Goal: Task Accomplishment & Management: Manage account settings

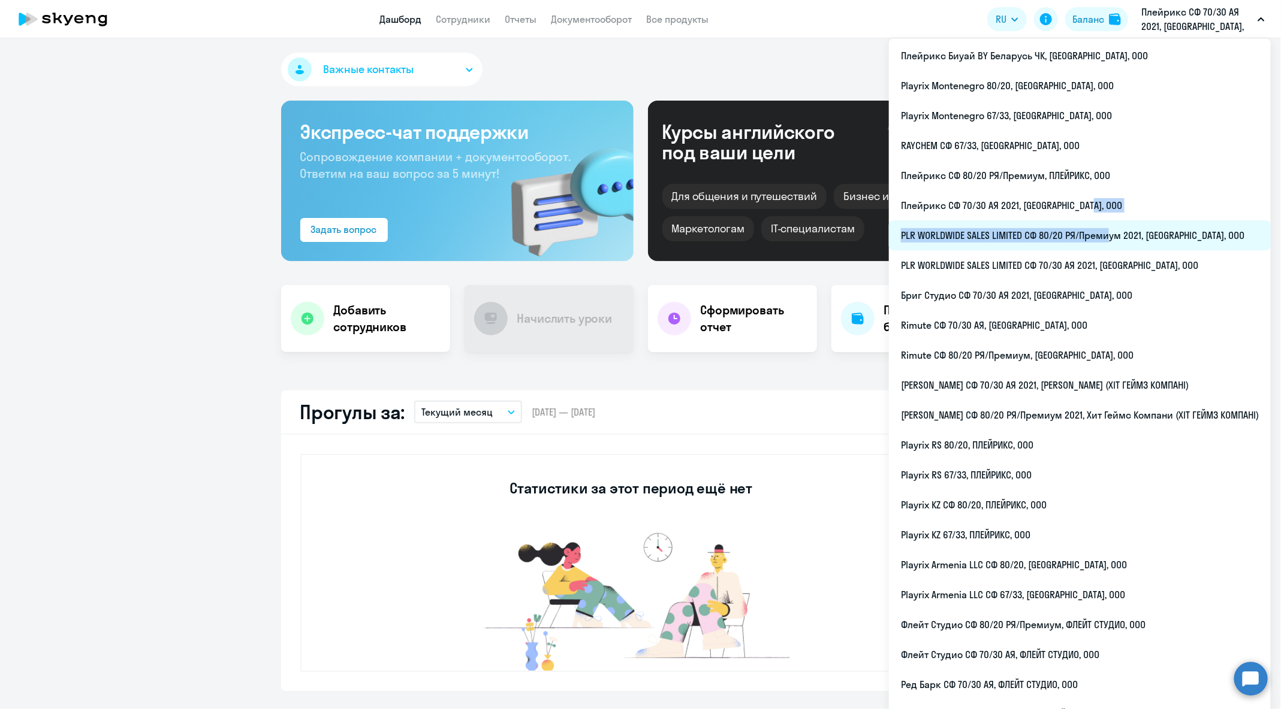
drag, startPoint x: 1121, startPoint y: 218, endPoint x: 1122, endPoint y: 234, distance: 16.2
click at [1122, 234] on ul "Плейрикс Биуай BY Беларусь ЧК, ПЛЕЙРИКС, ООО Playrix Montenegro 80/20, ПЛЕЙРИКС…" at bounding box center [1080, 385] width 382 height 694
click at [1161, 238] on li "PLR WORLDWIDE SALES LIMITED СФ 80/20 РЯ/Премиум 2021, ПЛЕЙРИКС, ООО" at bounding box center [1080, 236] width 382 height 30
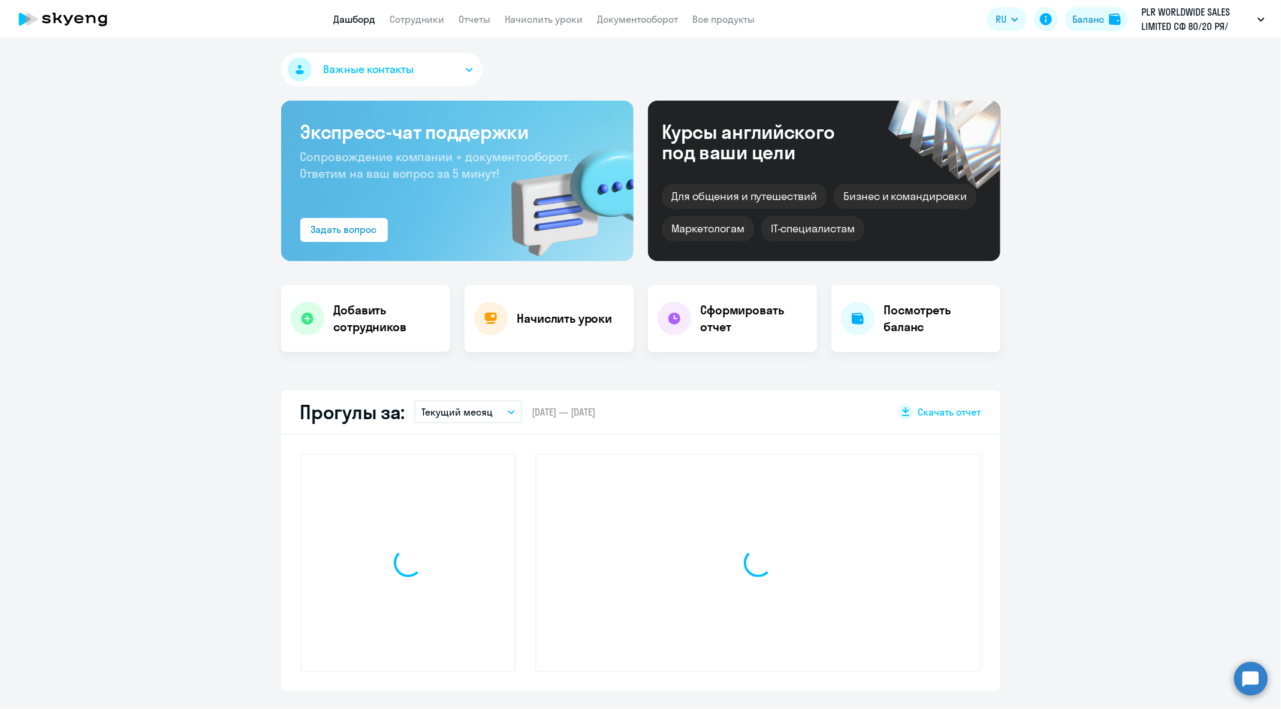
click at [430, 26] on app-menu-item-link "Сотрудники" at bounding box center [417, 19] width 55 height 15
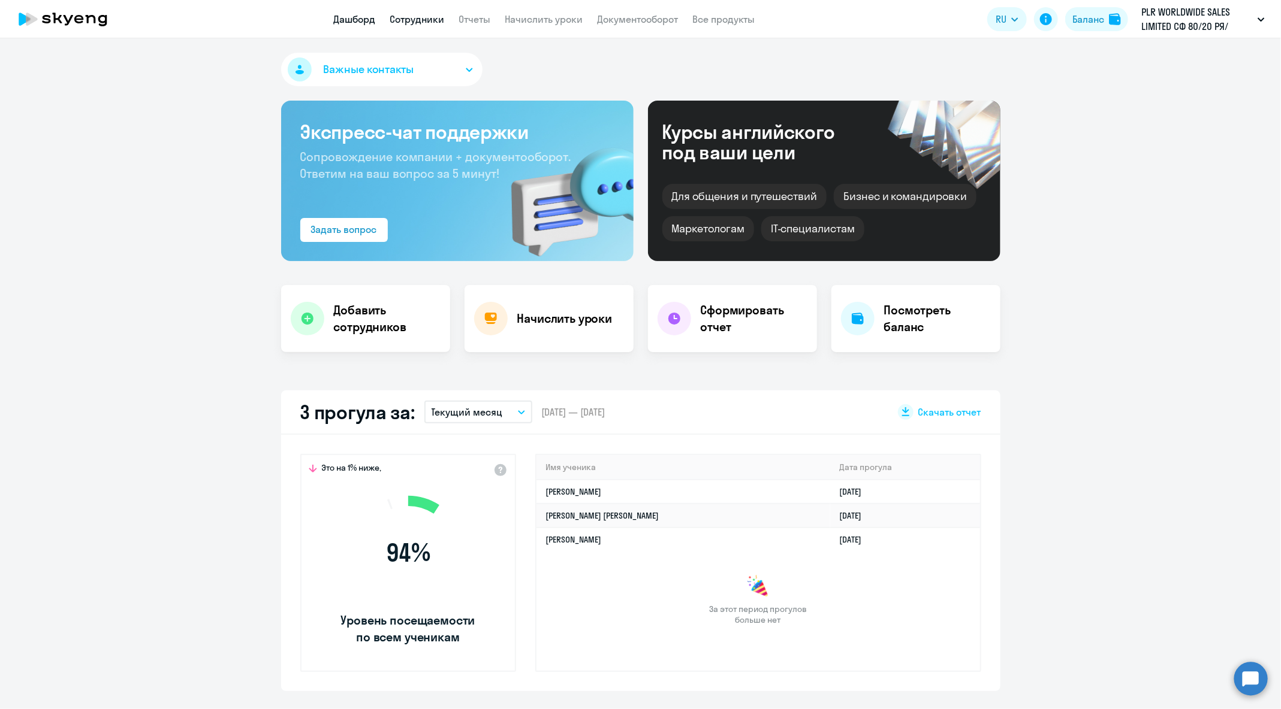
click at [424, 19] on link "Сотрудники" at bounding box center [417, 19] width 55 height 12
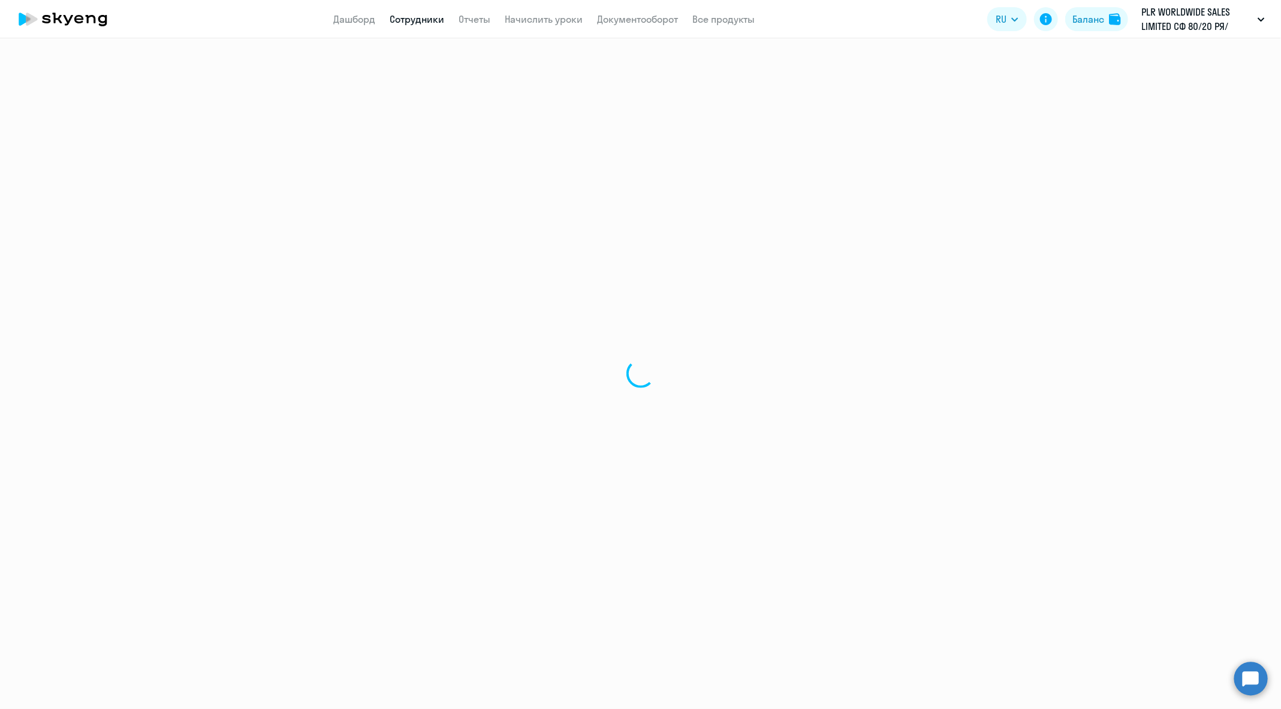
select select "30"
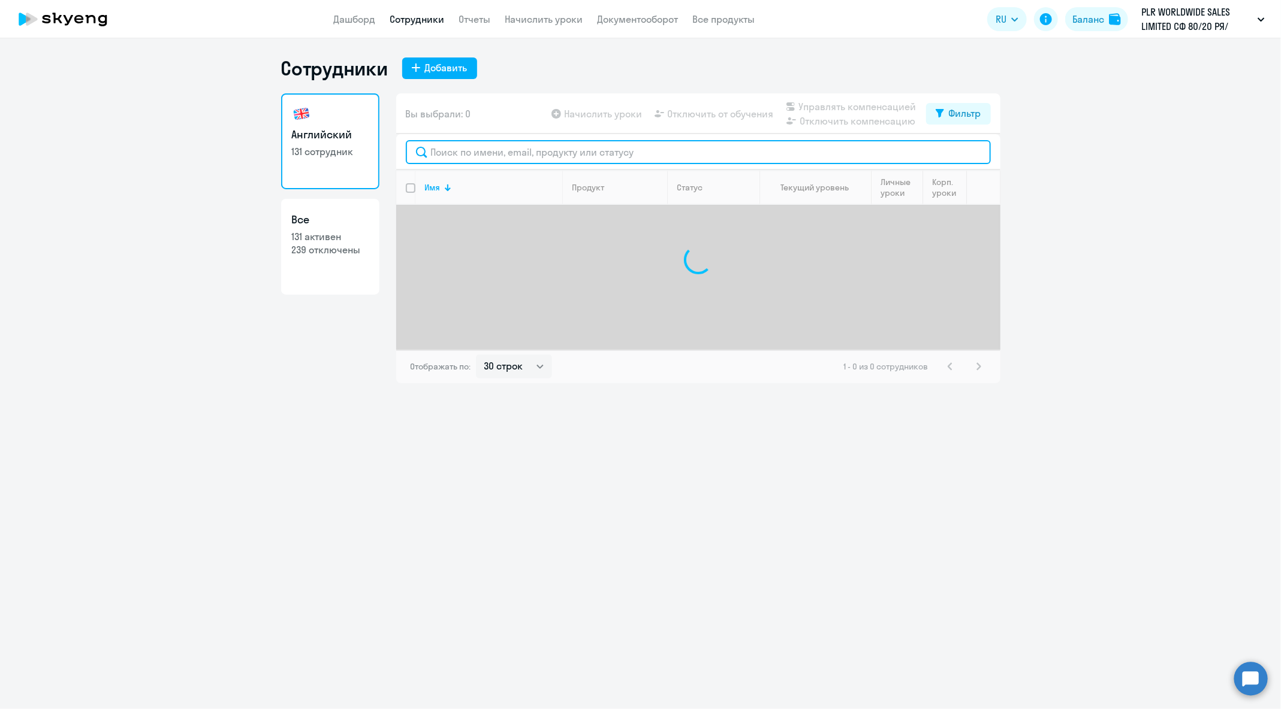
click at [563, 155] on input "text" at bounding box center [698, 152] width 585 height 24
paste input "anastasiia.minochkina@playrix.com"
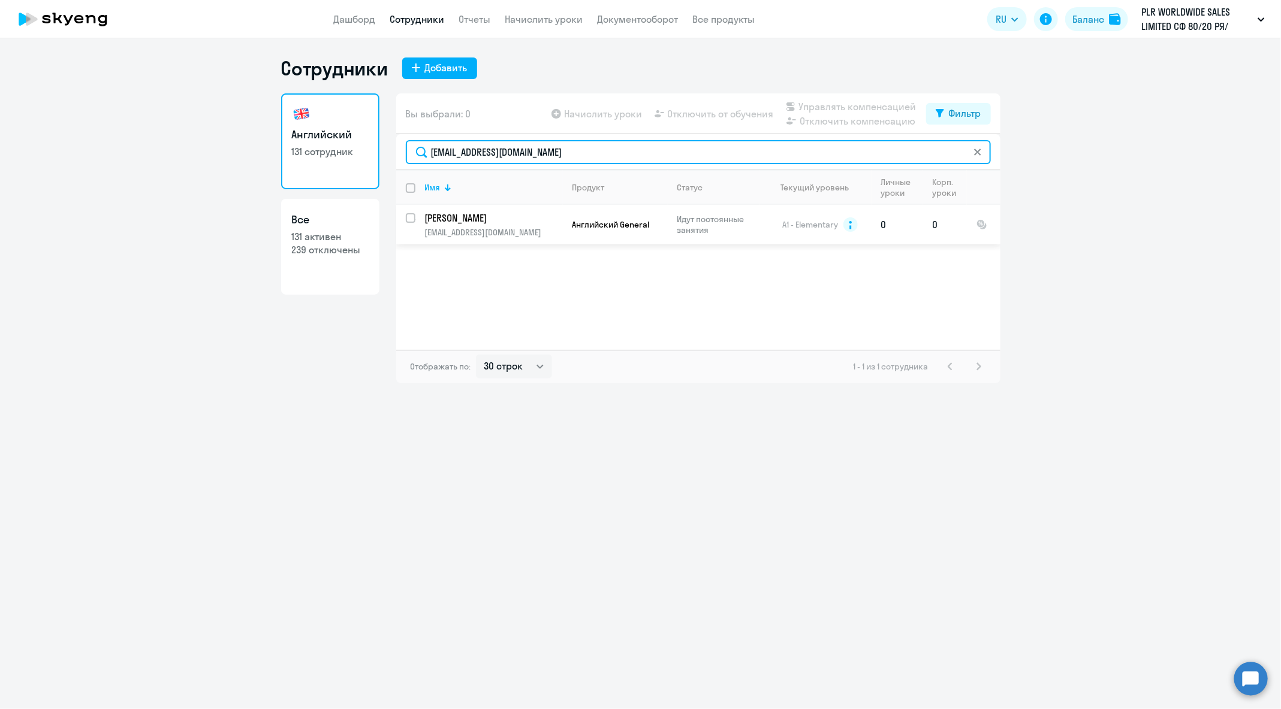
type input "anastasiia.minochkina@playrix.com"
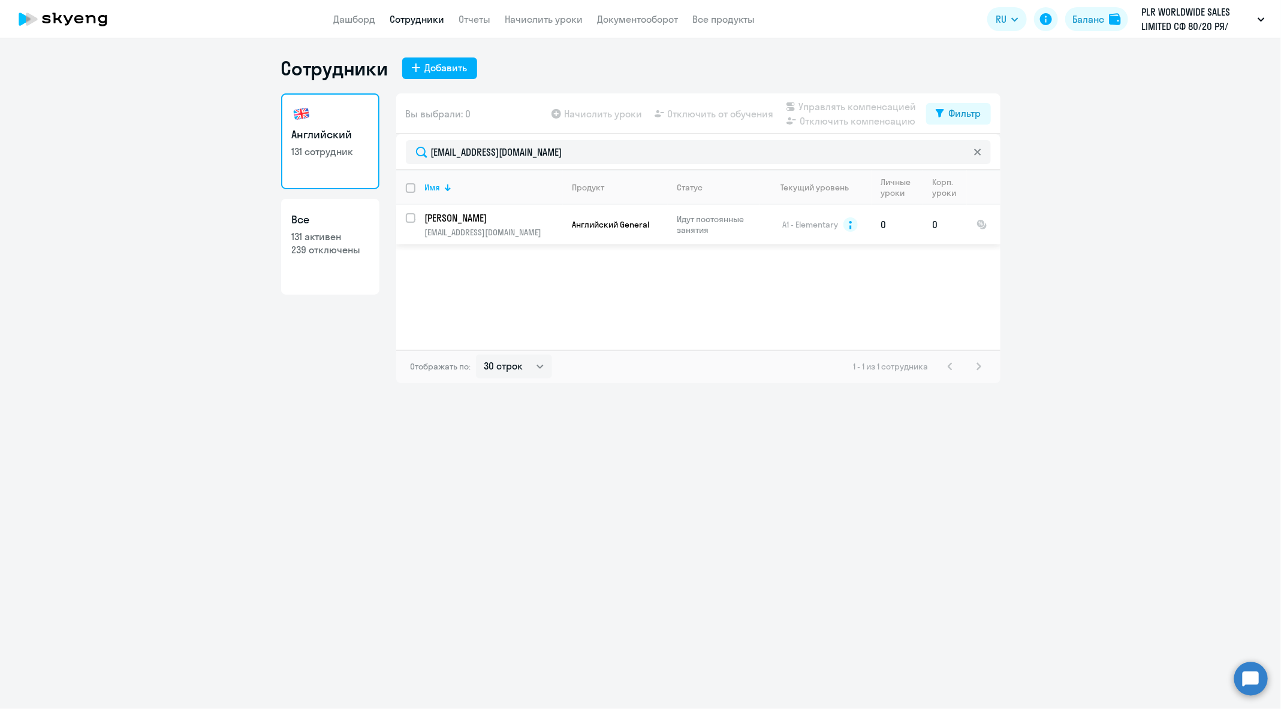
click at [409, 220] on input "select row 10874444" at bounding box center [418, 225] width 24 height 24
checkbox input "true"
click at [750, 120] on span "Отключить от обучения" at bounding box center [721, 114] width 106 height 14
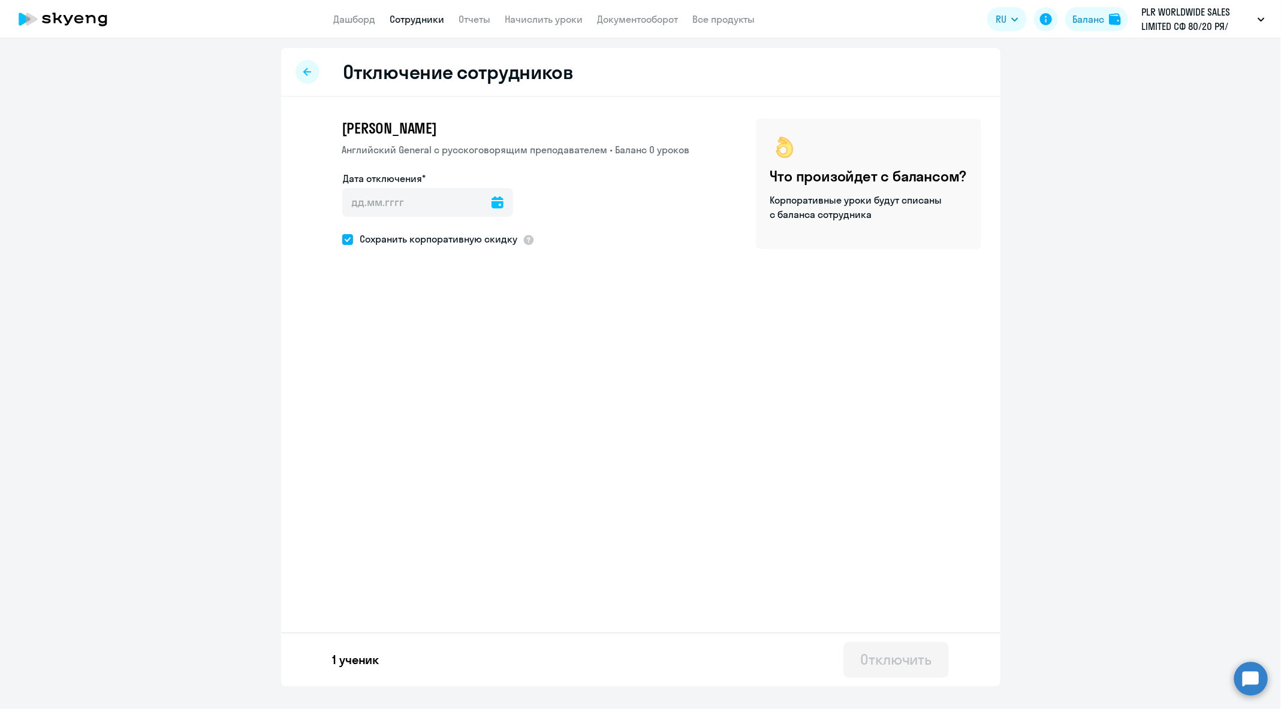
click at [491, 210] on div at bounding box center [497, 202] width 12 height 29
click at [491, 206] on icon at bounding box center [497, 203] width 12 height 12
click at [385, 337] on span "12" at bounding box center [383, 342] width 22 height 22
type input "12.08.2025"
type input "12.8.2025"
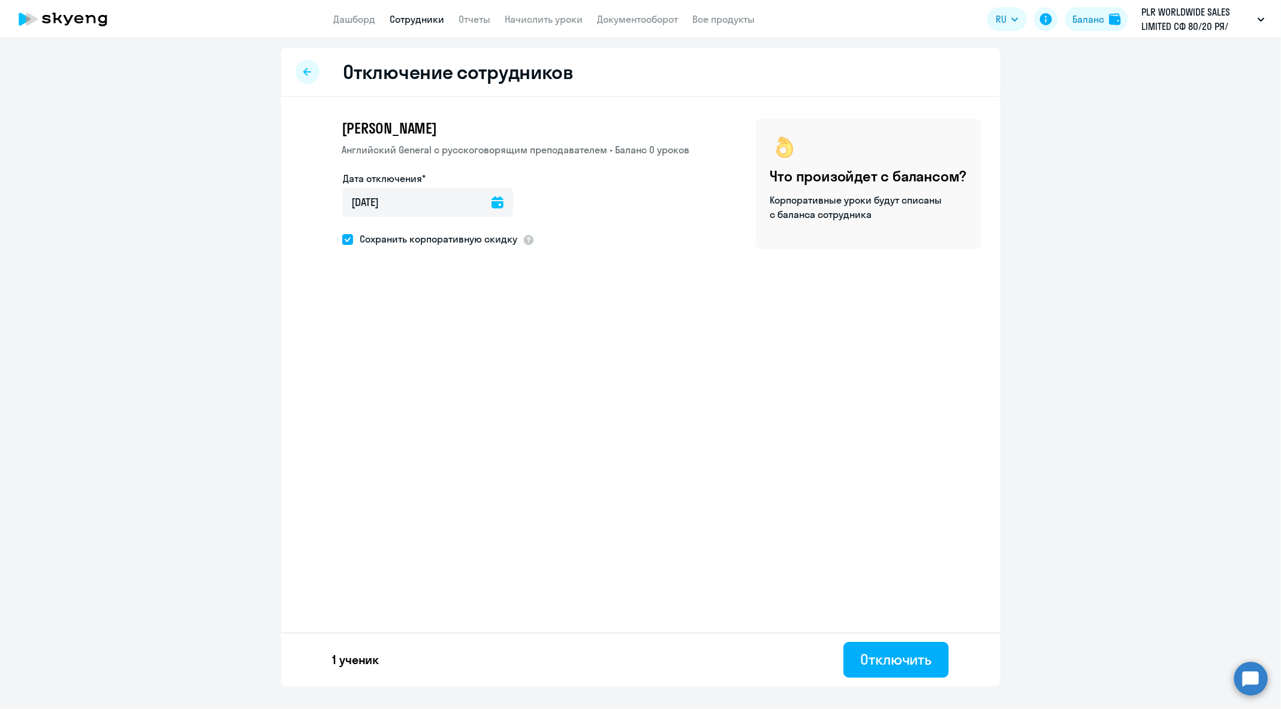
click at [491, 205] on icon at bounding box center [497, 203] width 12 height 12
click at [410, 337] on span "13" at bounding box center [407, 342] width 22 height 22
type input "13.08.2025"
type input "13.8.2025"
click at [896, 660] on div "Отключить" at bounding box center [895, 659] width 71 height 19
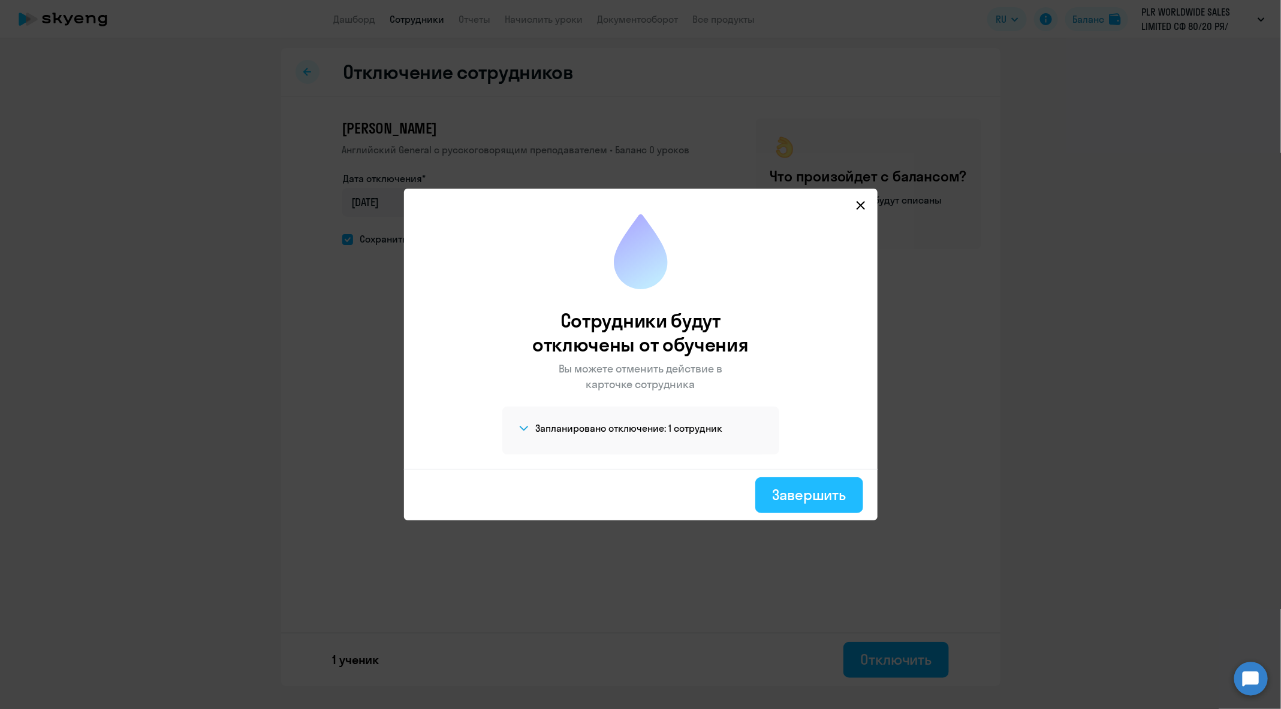
click at [800, 503] on div "Завершить" at bounding box center [809, 494] width 74 height 19
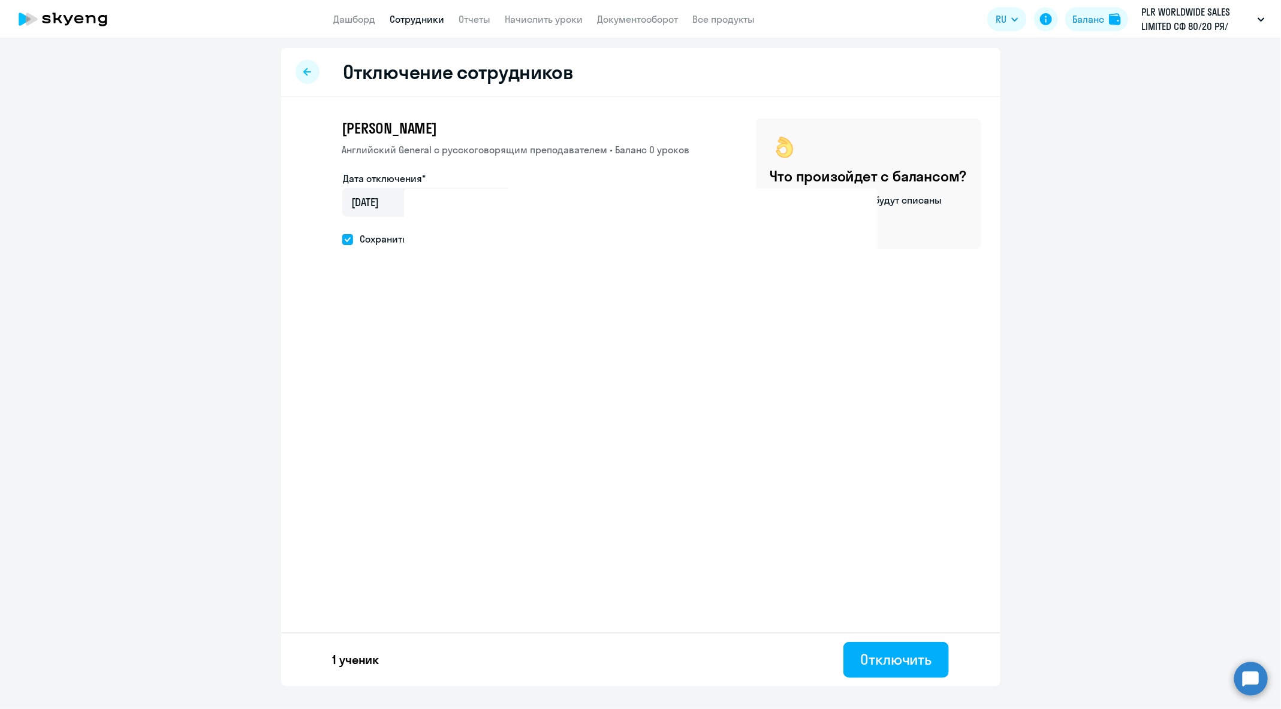
select select "30"
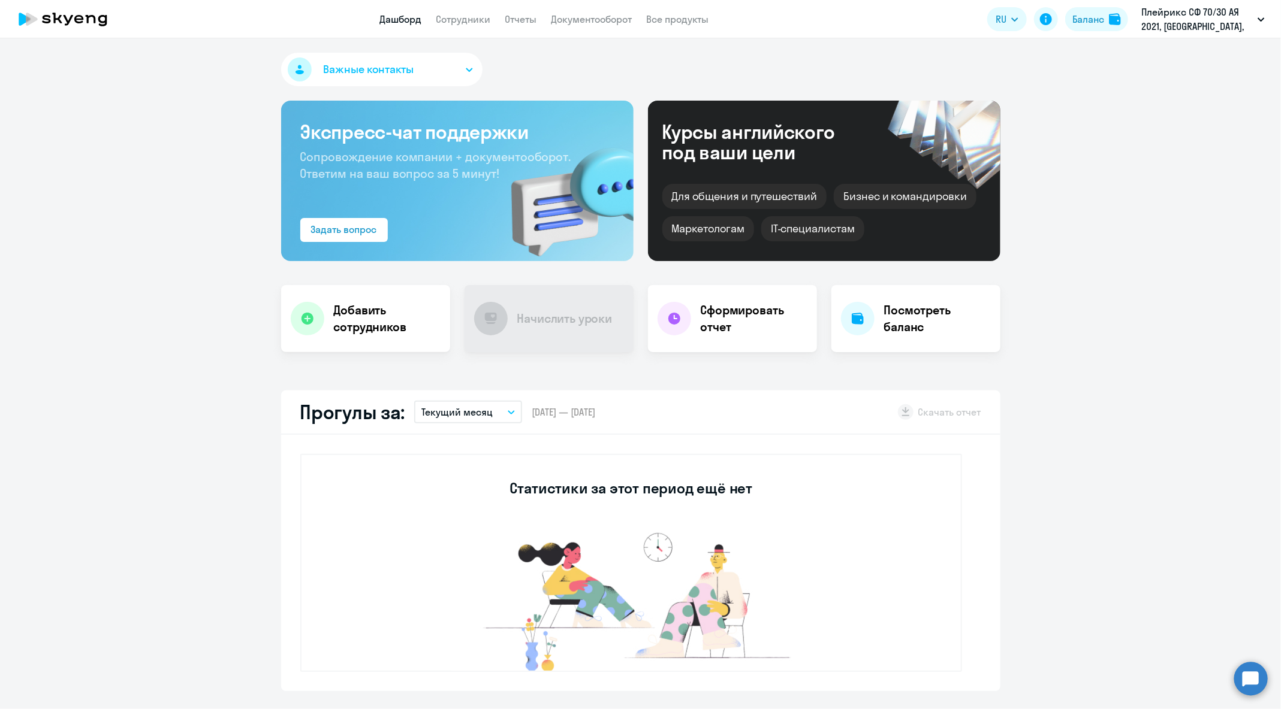
click at [1024, 567] on circle at bounding box center [1251, 679] width 34 height 34
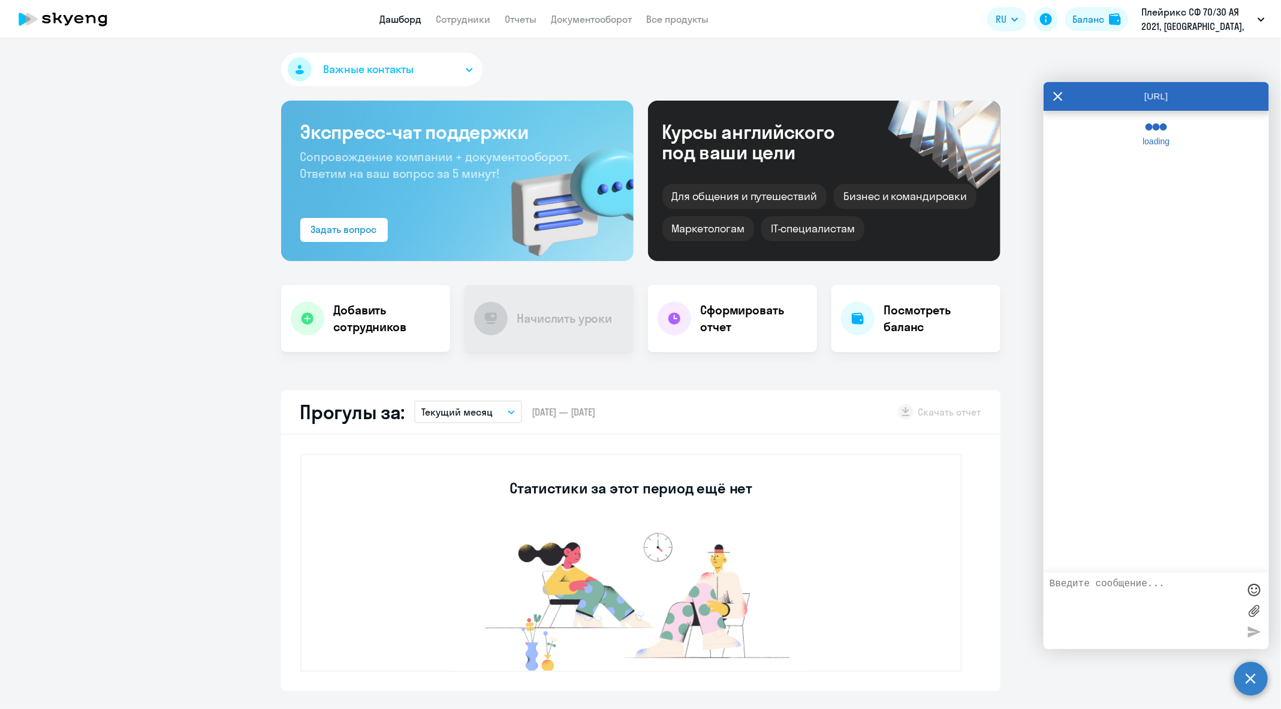
click at [1024, 567] on textarea at bounding box center [1143, 611] width 189 height 65
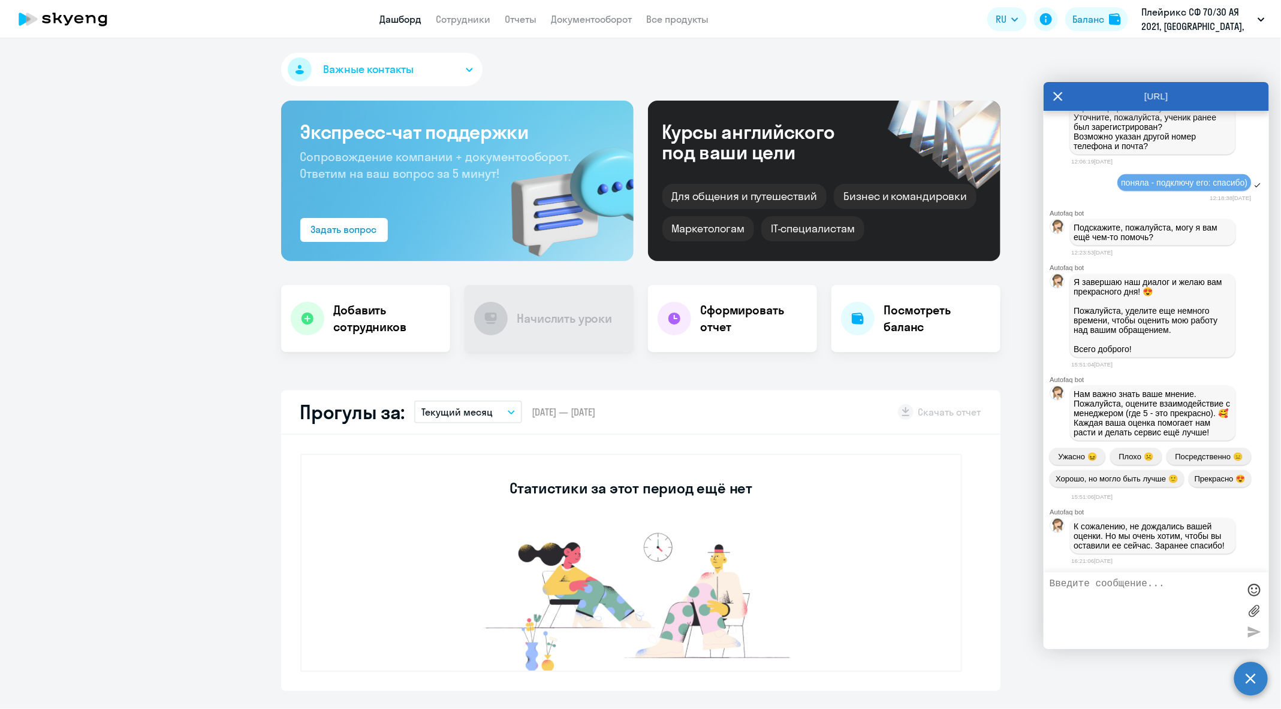
scroll to position [51064, 0]
type textarea "Добрый день!"
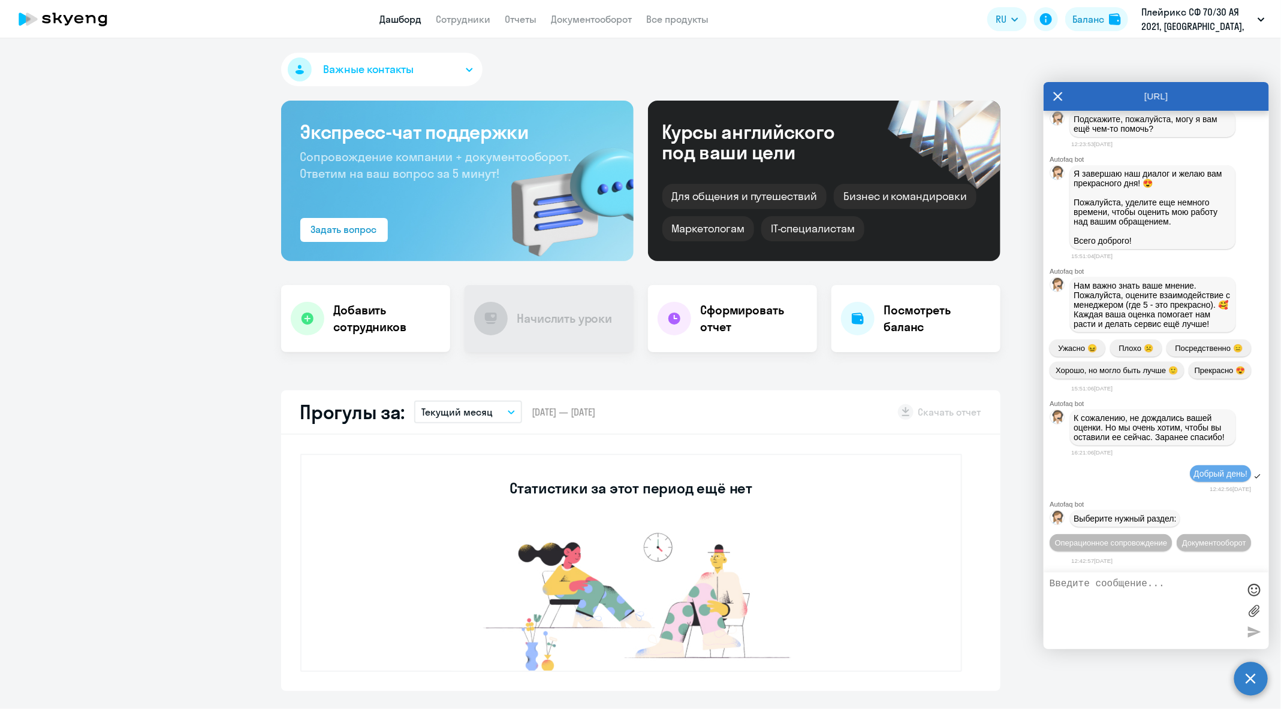
scroll to position [51197, 0]
click at [1024, 539] on span "Операционное сопровождение" at bounding box center [1110, 543] width 113 height 9
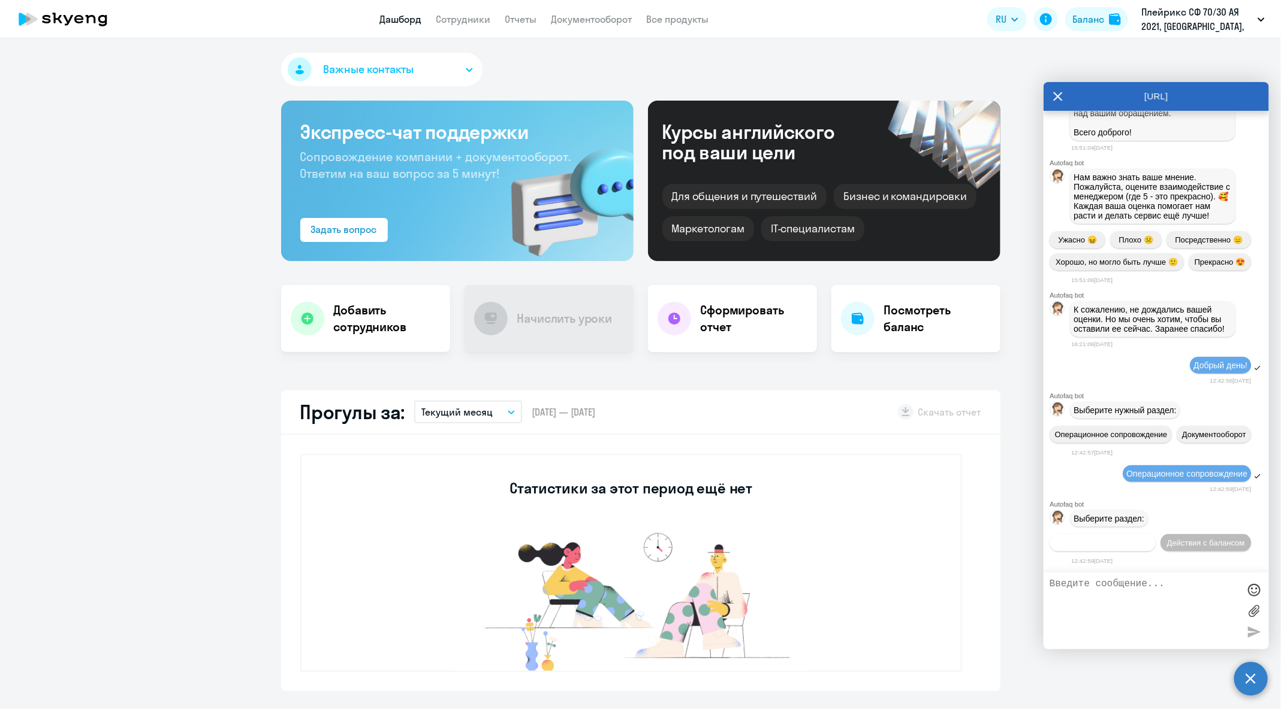
click at [1024, 544] on span "Действия по сотрудникам" at bounding box center [1102, 543] width 93 height 9
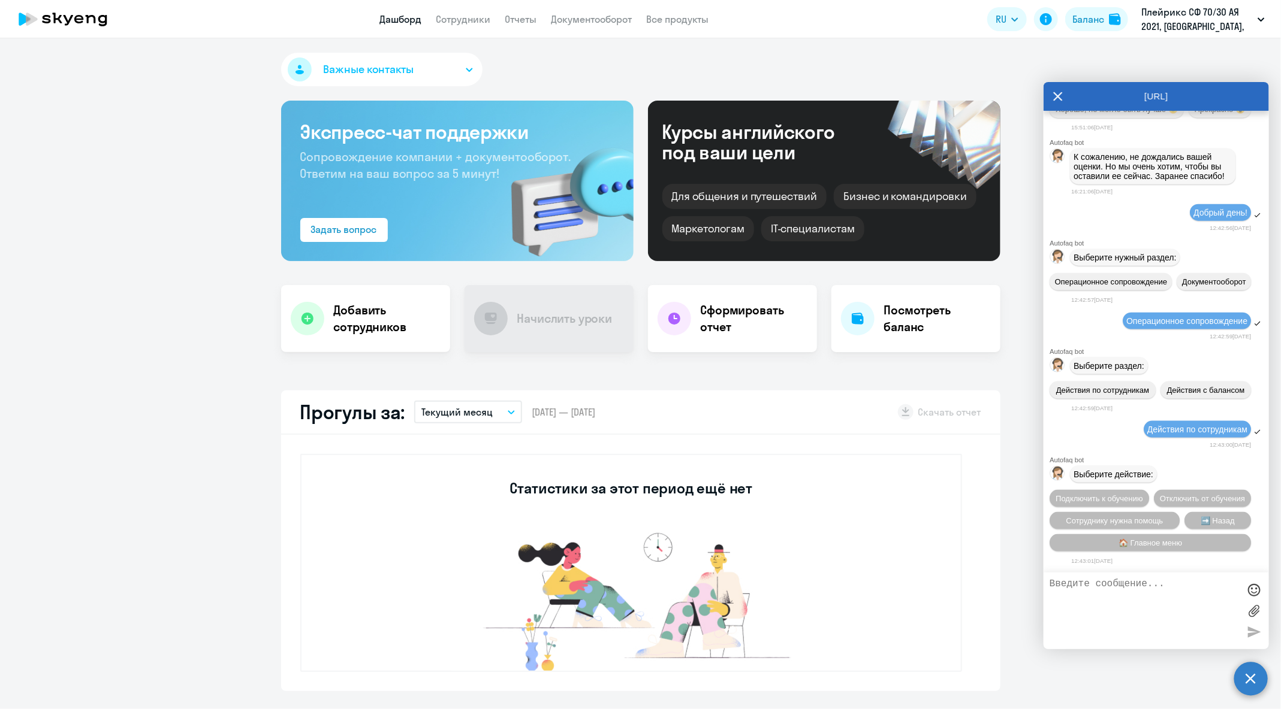
scroll to position [51466, 0]
click at [1024, 517] on span "Сотруднику нужна помощь" at bounding box center [1113, 521] width 97 height 9
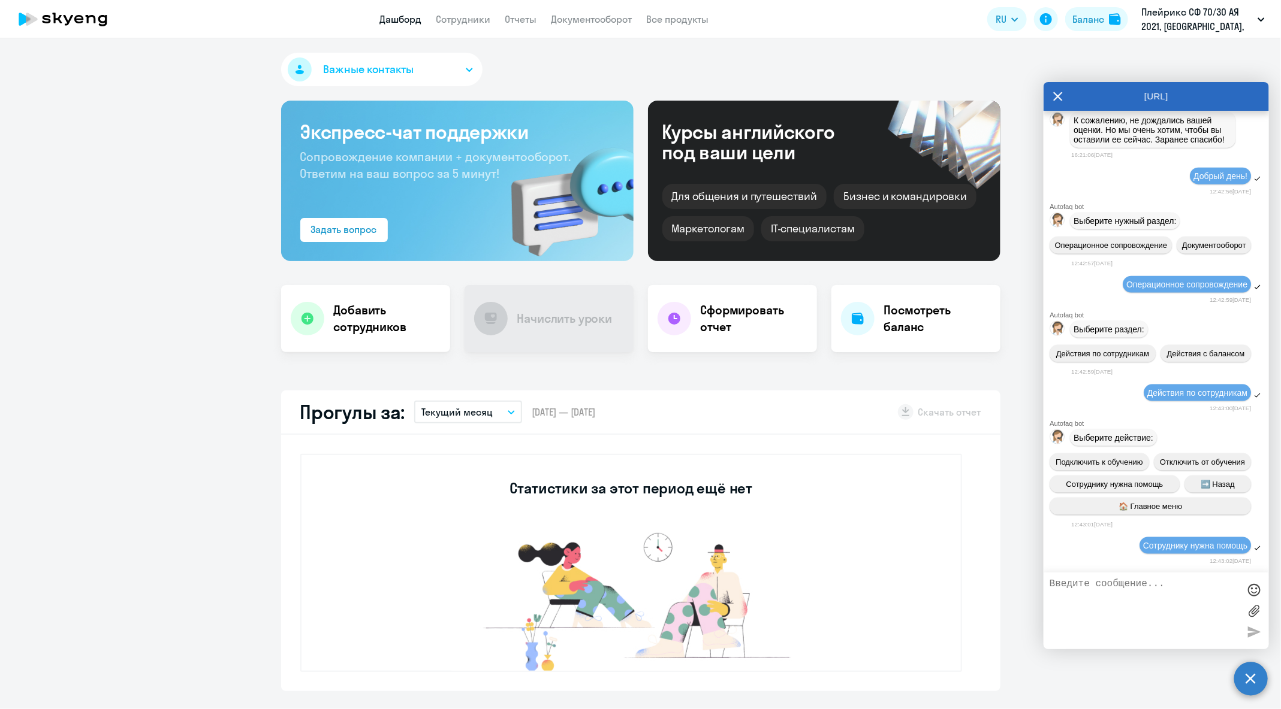
scroll to position [51886, 0]
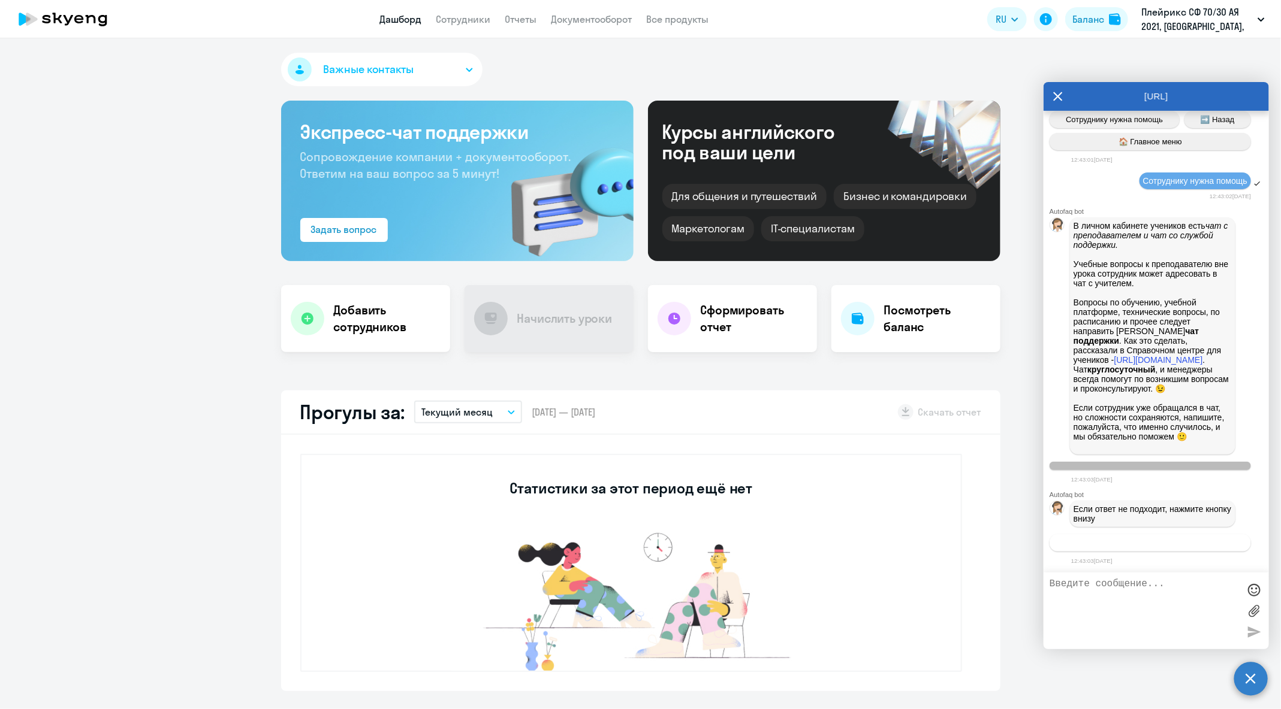
click at [1024, 538] on button "Связаться с менеджером" at bounding box center [1149, 543] width 201 height 17
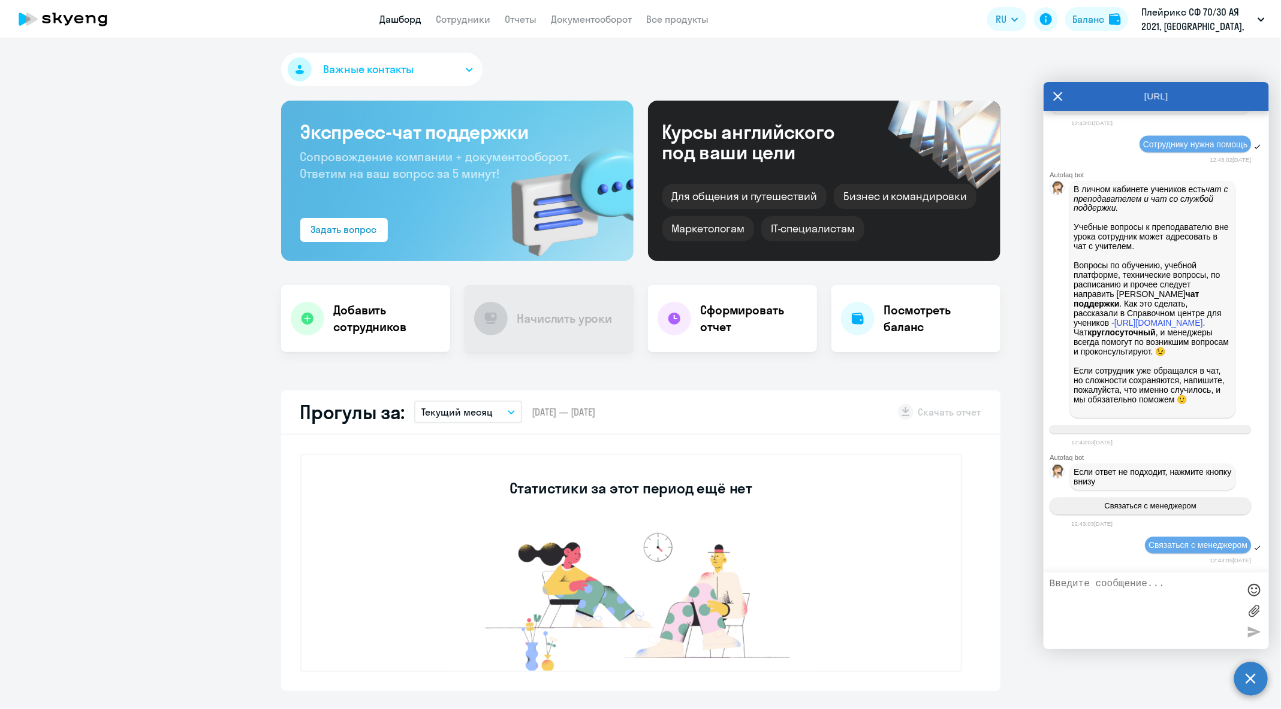
scroll to position [51923, 0]
click at [1024, 567] on textarea at bounding box center [1143, 611] width 189 height 65
paste textarea "[PERSON_NAME][EMAIL_ADDRESS][DOMAIN_NAME]"
paste textarea "Playrix RS DOO [GEOGRAPHIC_DATA]"
type textarea "Добрый день! Прошу перевести [EMAIL_ADDRESS][DOMAIN_NAME] на договор Playrix RS…"
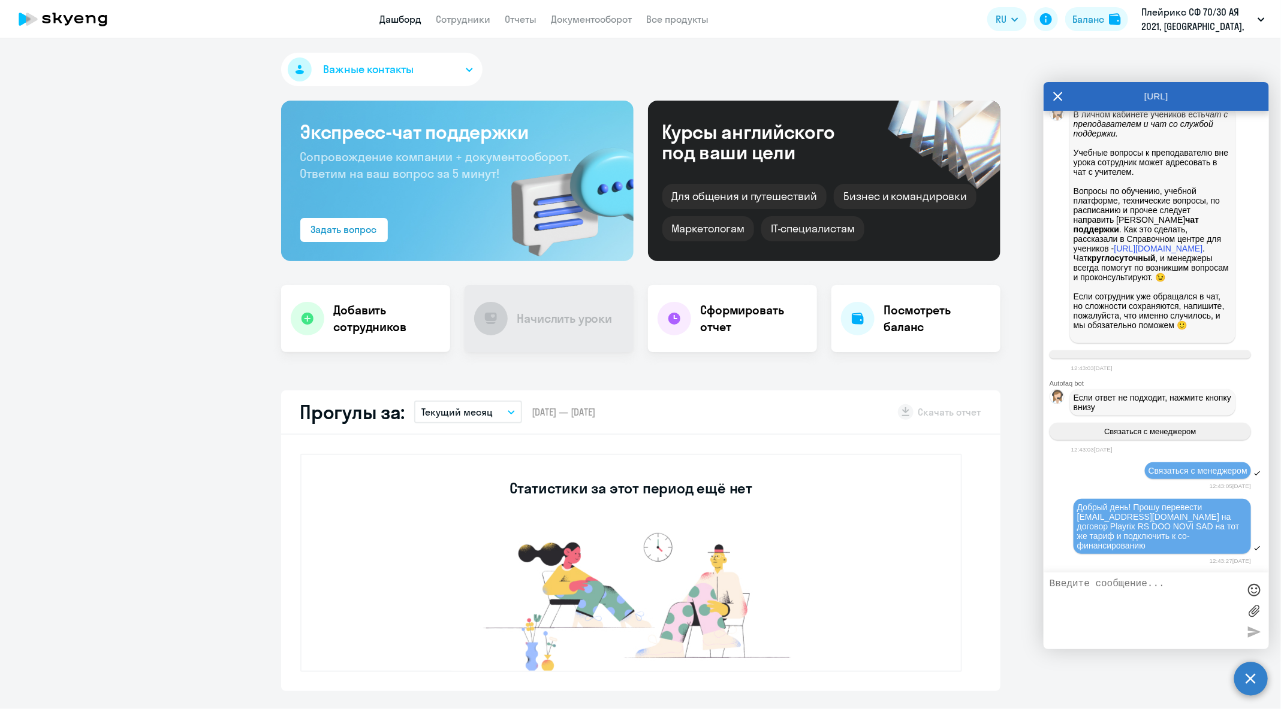
scroll to position [51991, 0]
